Goal: Task Accomplishment & Management: Use online tool/utility

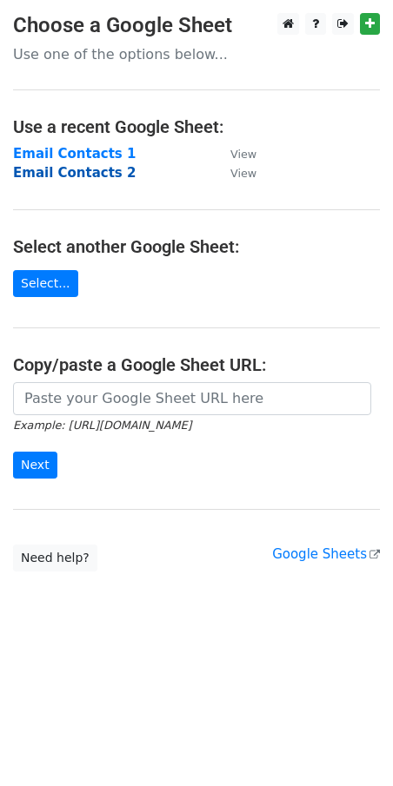
click at [86, 173] on strong "Email Contacts 2" at bounding box center [74, 173] width 122 height 16
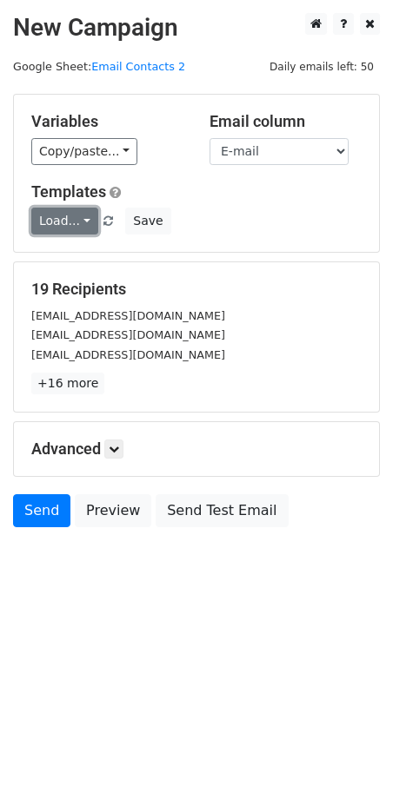
click at [69, 217] on link "Load..." at bounding box center [64, 221] width 67 height 27
click at [69, 248] on link "Newsletter Template" at bounding box center [124, 261] width 185 height 28
